Goal: Information Seeking & Learning: Learn about a topic

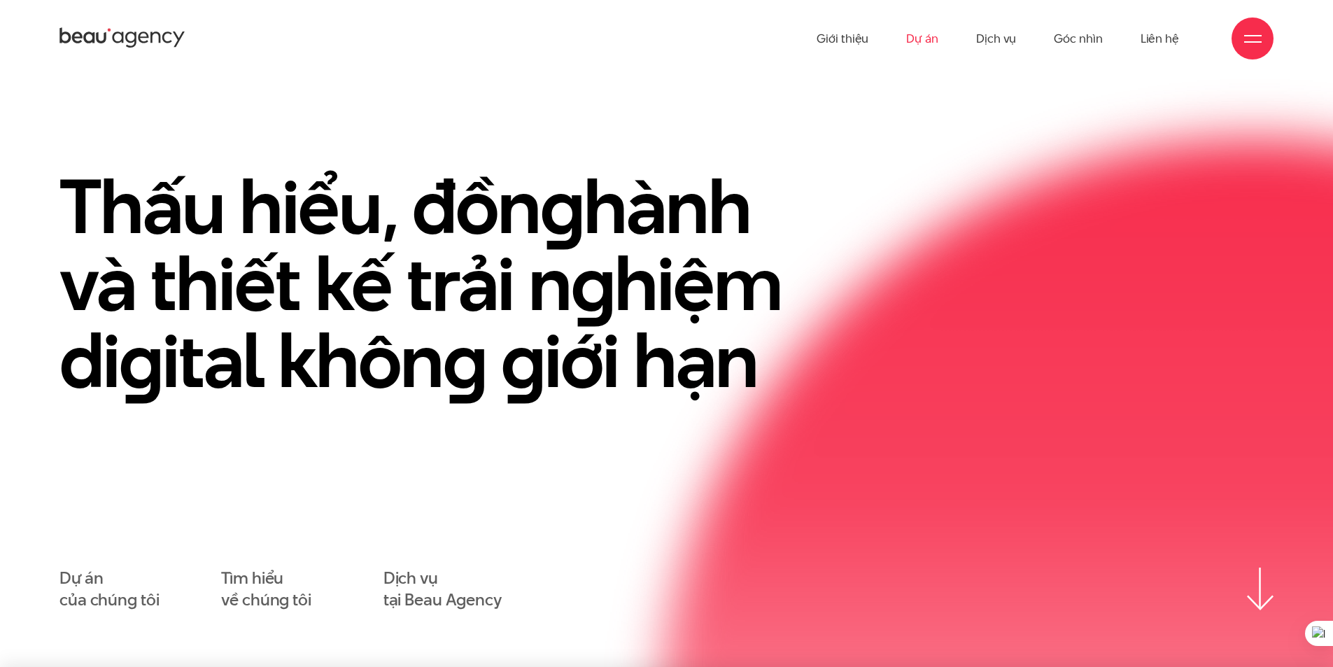
click at [938, 36] on link "Dự án" at bounding box center [922, 38] width 32 height 77
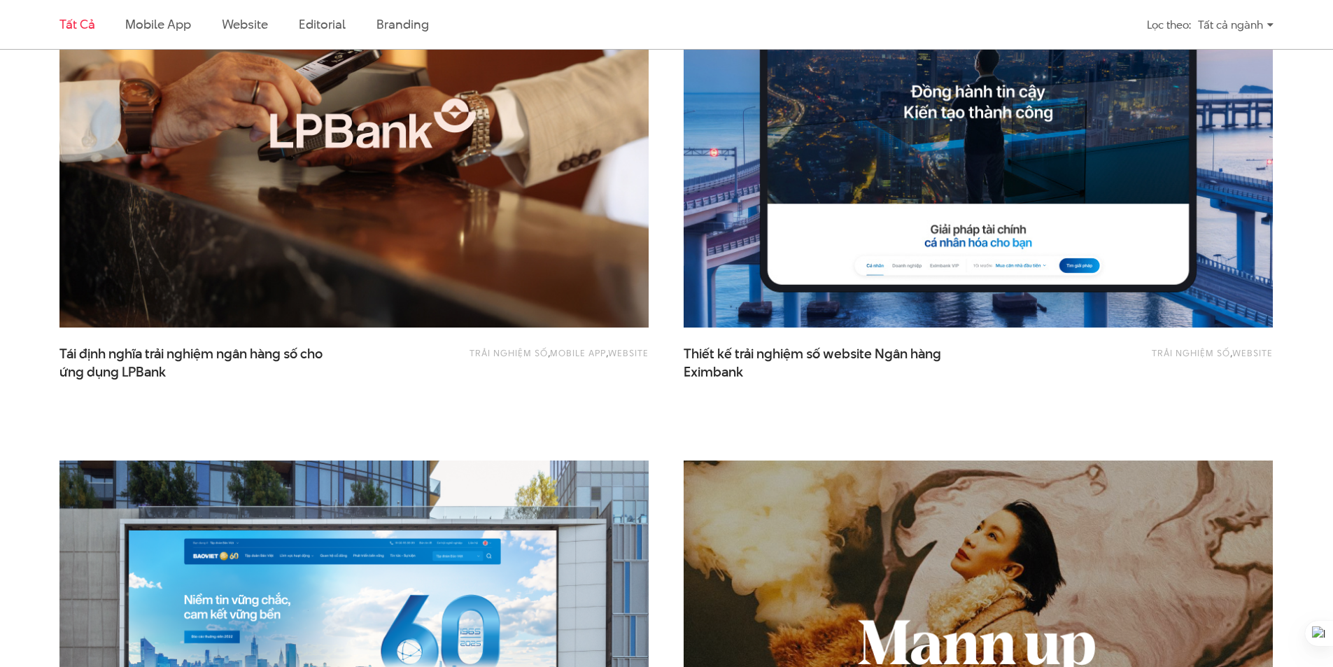
scroll to position [1260, 0]
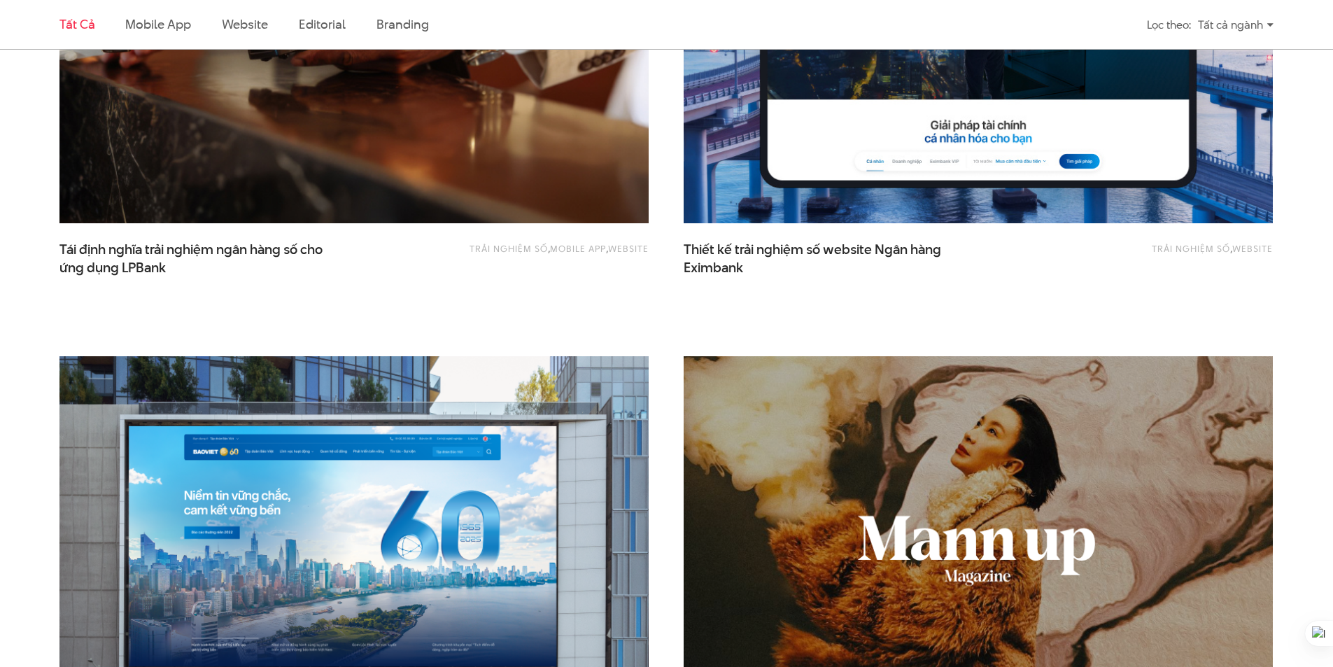
click at [418, 150] on img at bounding box center [354, 26] width 648 height 435
